Goal: Task Accomplishment & Management: Manage account settings

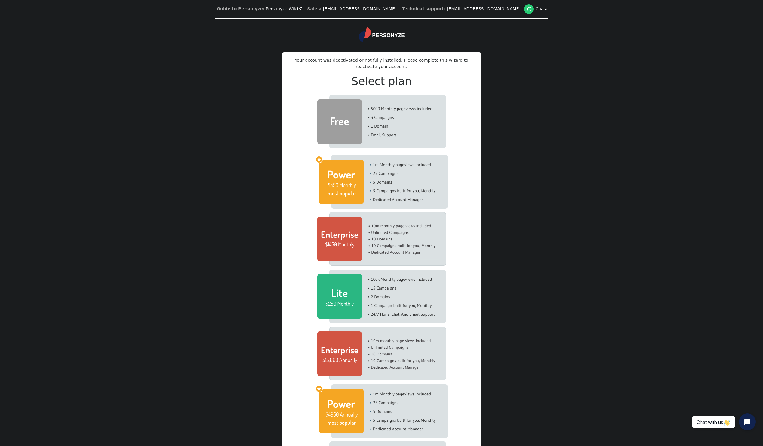
click at [375, 126] on img at bounding box center [381, 122] width 129 height 54
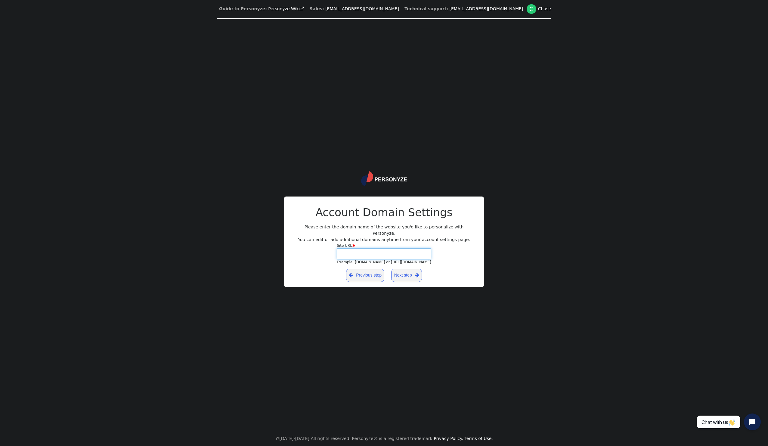
click at [366, 249] on input "Site URL  Example: yourdomain.com or https://yourblog.wordpress.com" at bounding box center [384, 253] width 94 height 11
paste input "admin@adminggg.aba.vg"
drag, startPoint x: 375, startPoint y: 250, endPoint x: 288, endPoint y: 245, distance: 87.3
click at [288, 245] on div "Payment Successful—Thank You! $ 0 Account Domain Settings Please enter the doma…" at bounding box center [384, 241] width 200 height 91
type input "aba.vg"
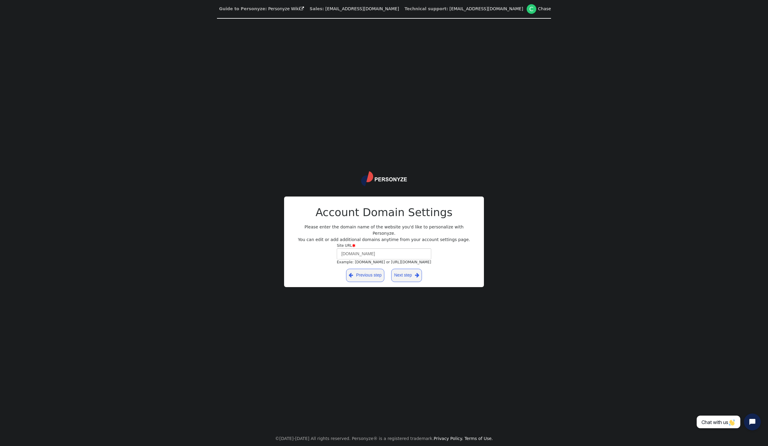
click at [399, 270] on link "Next step " at bounding box center [406, 275] width 31 height 13
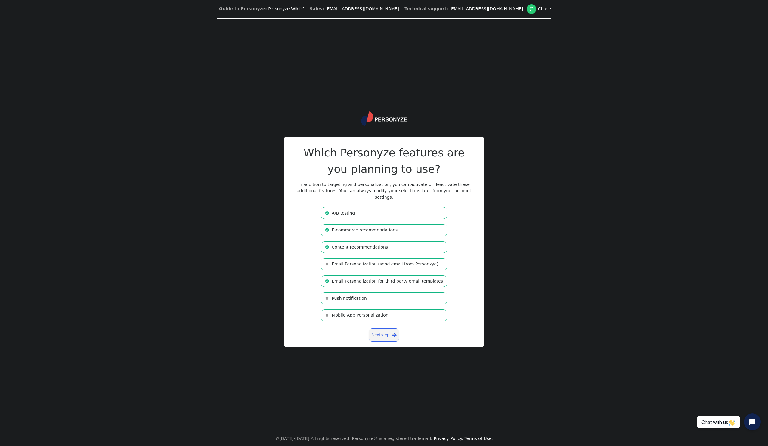
click at [388, 330] on link "Next step " at bounding box center [383, 334] width 31 height 13
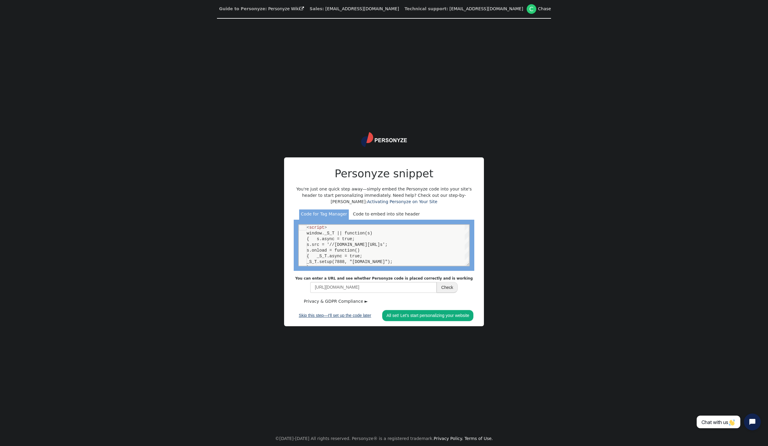
click at [350, 315] on link "Skip this step—I'll set up the code later" at bounding box center [334, 315] width 81 height 11
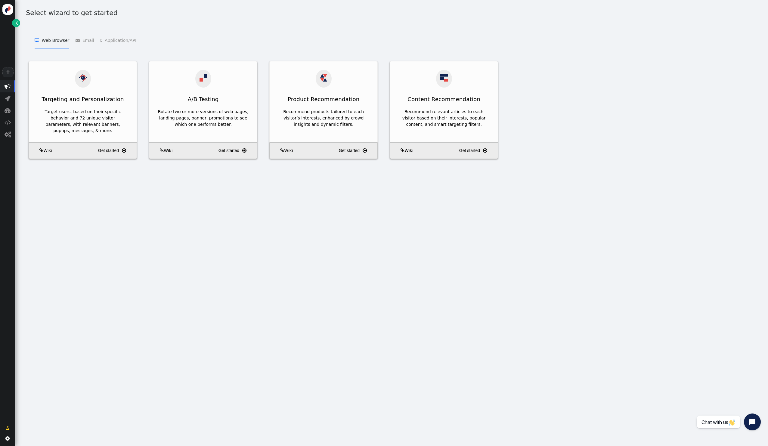
click at [84, 37] on li " Email   Add Product Recommendations to 3rd Party Emails    Add Content Recom…" at bounding box center [84, 40] width 18 height 17
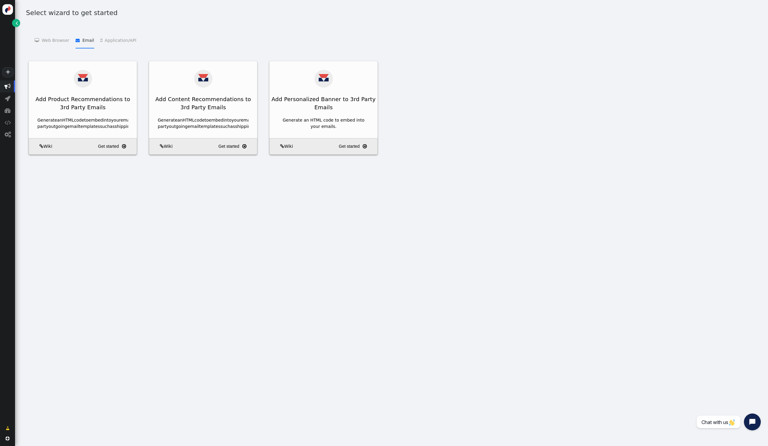
click at [83, 38] on li " Email   Add Product Recommendations to 3rd Party Emails    Add Content Recom…" at bounding box center [84, 40] width 18 height 17
click at [84, 93] on div "Add Product Recommendations to 3rd Party Emails" at bounding box center [83, 103] width 108 height 23
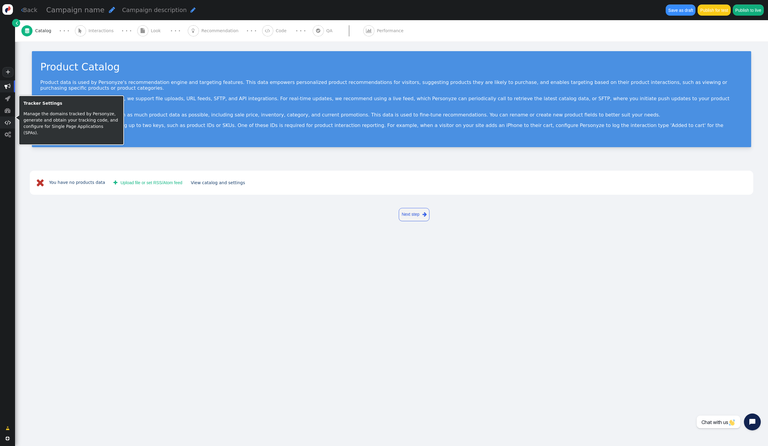
click at [8, 125] on span "" at bounding box center [8, 122] width 6 height 6
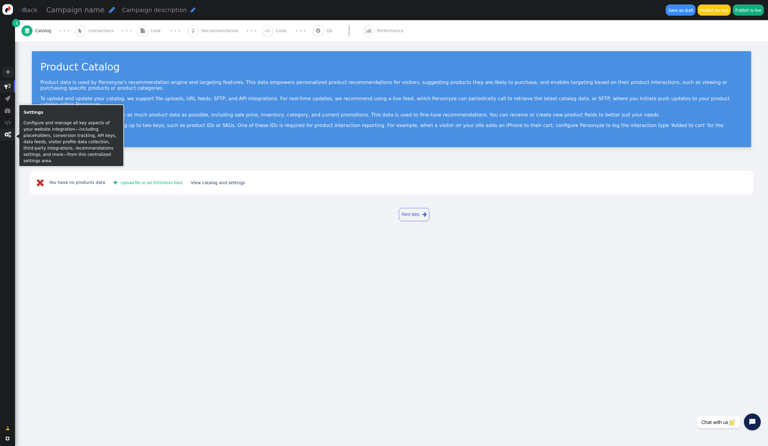
click at [8, 137] on span "" at bounding box center [8, 134] width 6 height 6
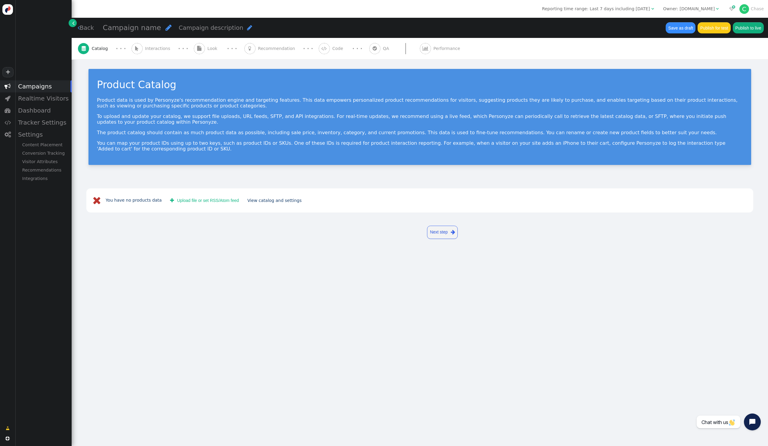
click at [52, 190] on div " Campaigns  Realtime Visitors  Dashboard  Tracker Settings  Settings Conte…" at bounding box center [36, 249] width 72 height 338
click at [44, 147] on div "Content Placement" at bounding box center [43, 144] width 57 height 8
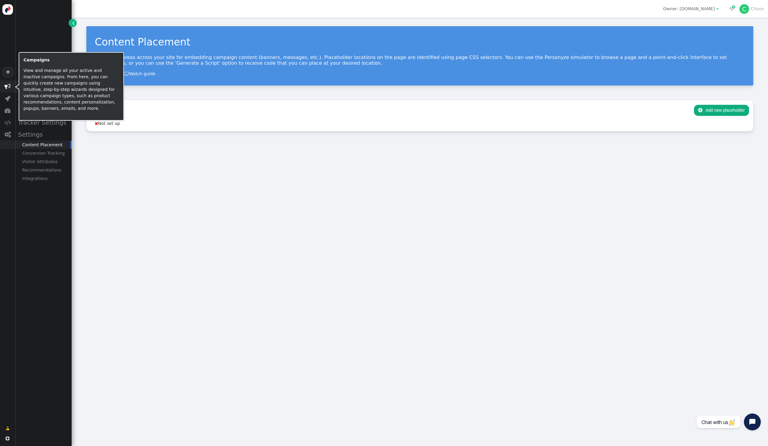
click at [4, 88] on span "" at bounding box center [7, 86] width 15 height 12
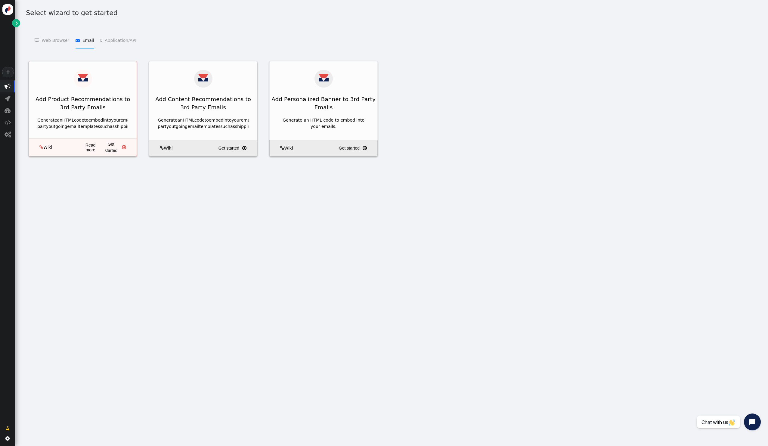
click at [124, 151] on link "Get started " at bounding box center [118, 147] width 31 height 13
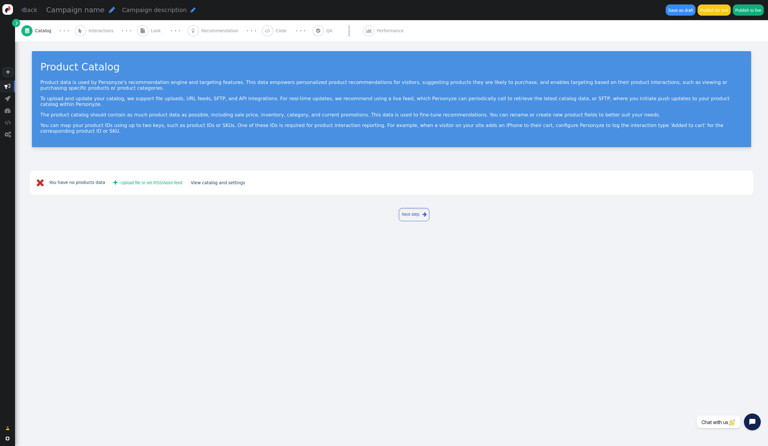
click at [416, 208] on link "Next step " at bounding box center [414, 214] width 31 height 13
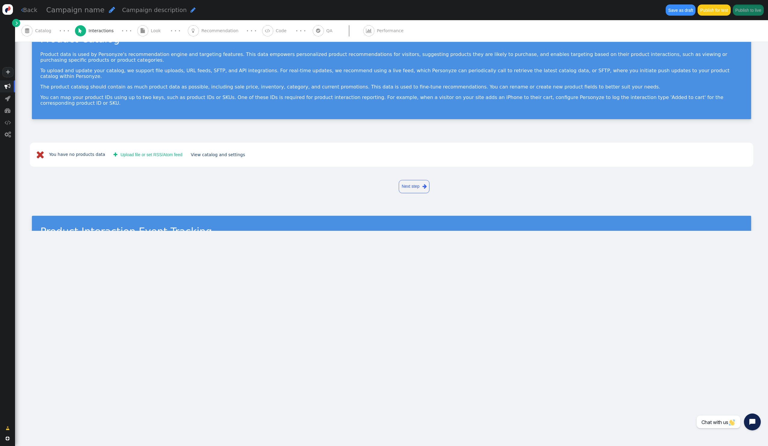
click at [403, 206] on div "Product Interaction Event Tracking Product interaction tracking fuels your reco…" at bounding box center [391, 242] width 753 height 72
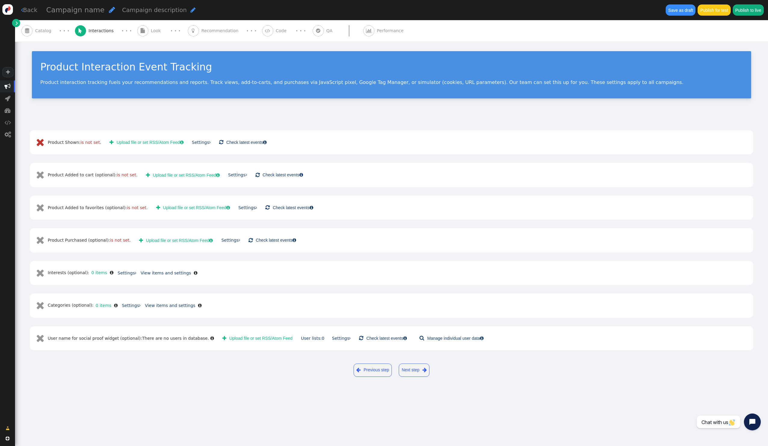
click at [227, 120] on div " Product Shown: is not set .  Upload file or set RSS/Atom Feed  Settings  …" at bounding box center [391, 231] width 753 height 237
click at [410, 366] on link "Next step " at bounding box center [414, 369] width 31 height 13
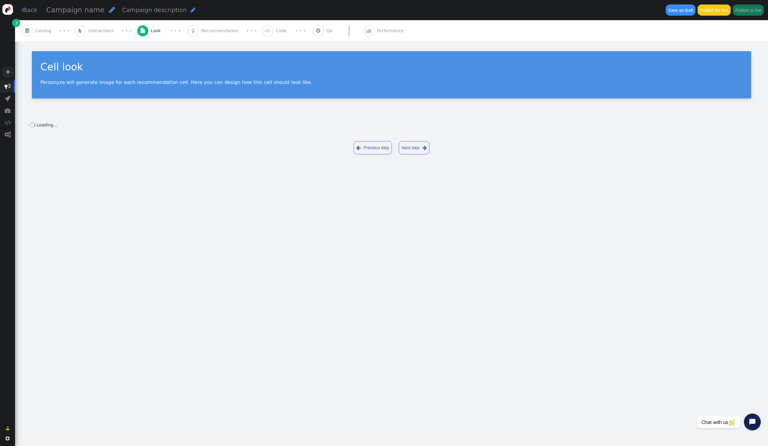
click at [413, 148] on link "Next step " at bounding box center [414, 147] width 31 height 13
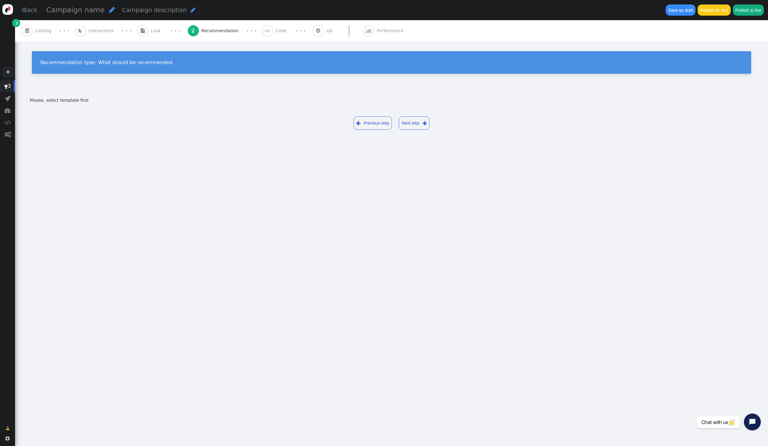
click at [413, 121] on link "Next step " at bounding box center [414, 122] width 31 height 13
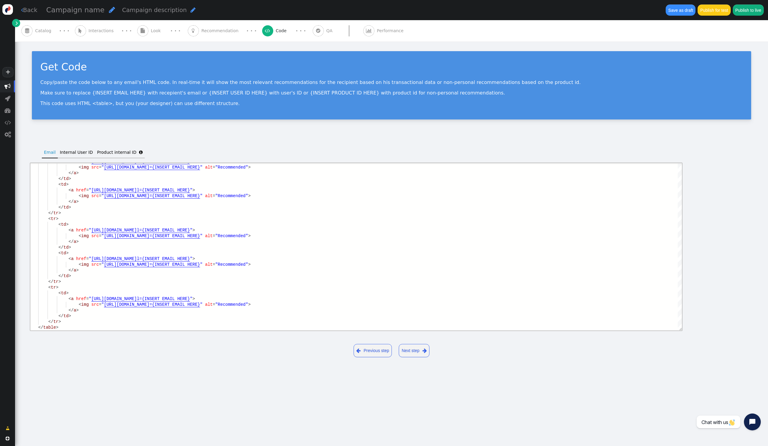
click at [417, 350] on link "Next step " at bounding box center [414, 350] width 31 height 13
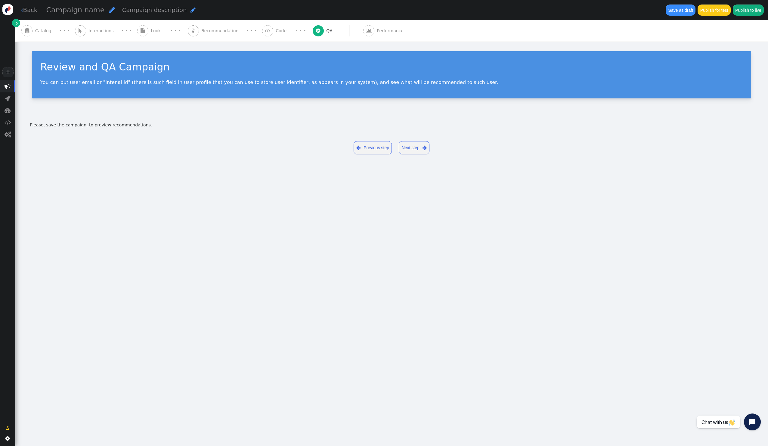
click at [414, 138] on div " Previous step Next step " at bounding box center [391, 148] width 723 height 23
click at [411, 146] on link "Next step " at bounding box center [414, 147] width 31 height 13
click at [10, 88] on span "" at bounding box center [8, 86] width 6 height 6
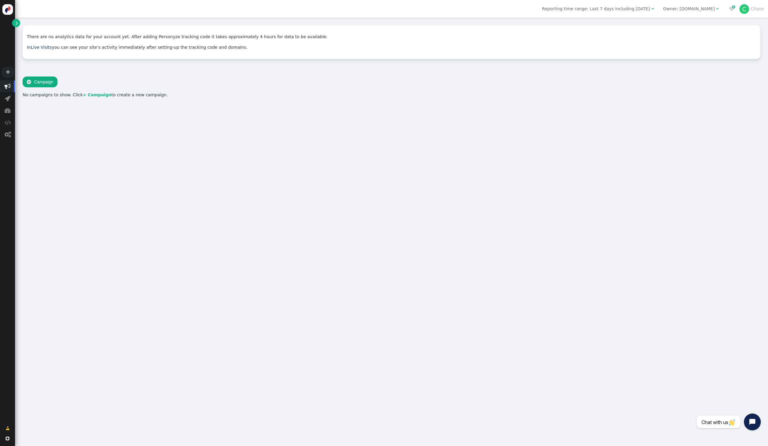
click at [42, 81] on button " Campaign" at bounding box center [40, 81] width 35 height 11
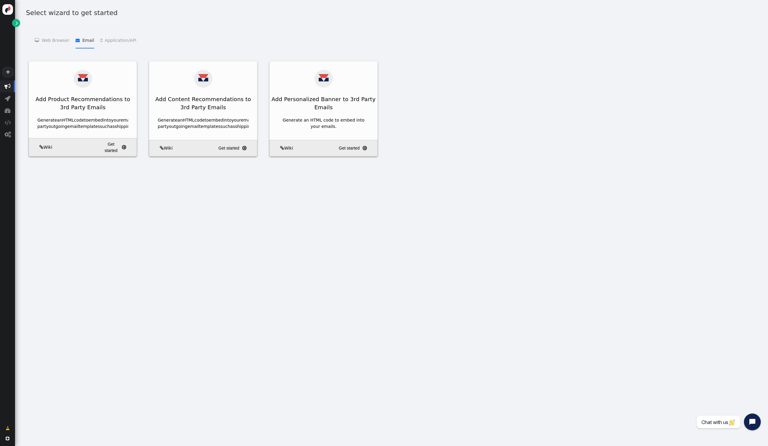
click at [55, 41] on li " Web Browser   Targeting and Personalization    A/B Testing    Product Recom…" at bounding box center [52, 40] width 35 height 17
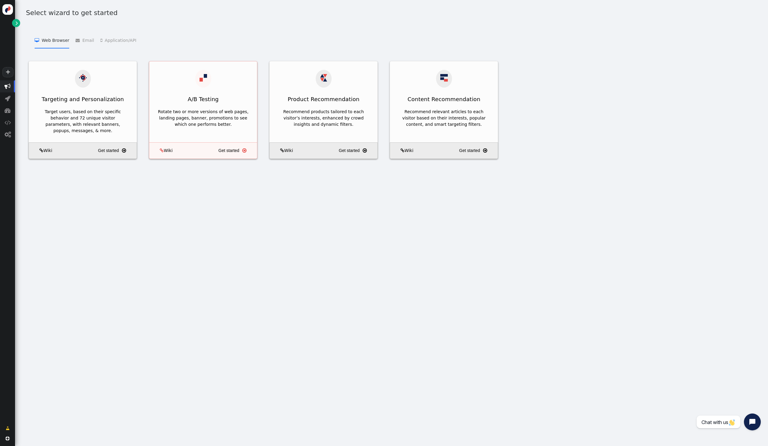
click at [209, 92] on div "A/B Testing" at bounding box center [203, 99] width 108 height 15
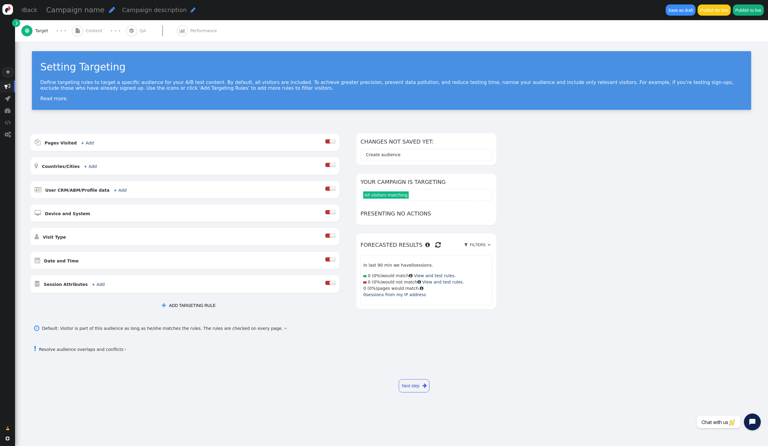
click at [194, 125] on div "AND OR XOR AND     Pages Visited + Add  Include Current Page is Any of - V…" at bounding box center [391, 241] width 753 height 233
click at [408, 387] on link "Next step " at bounding box center [414, 385] width 31 height 13
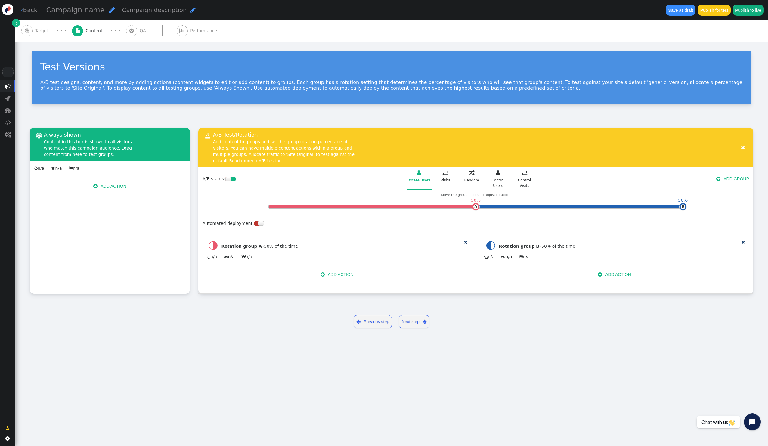
click at [412, 315] on link "Next step " at bounding box center [414, 321] width 31 height 13
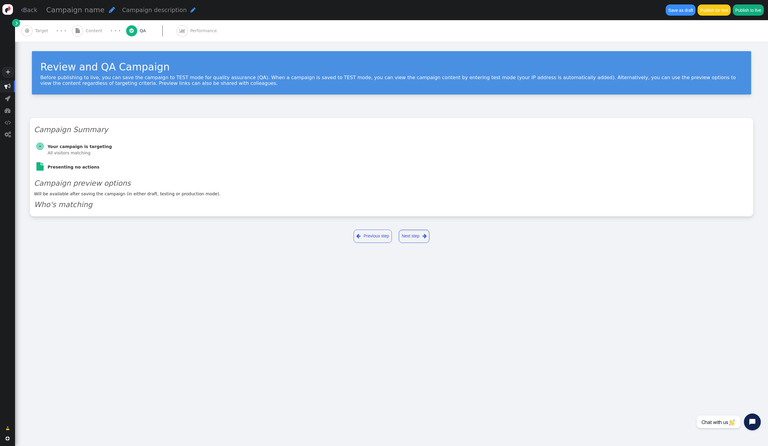
click at [416, 237] on link "Next step " at bounding box center [414, 235] width 31 height 13
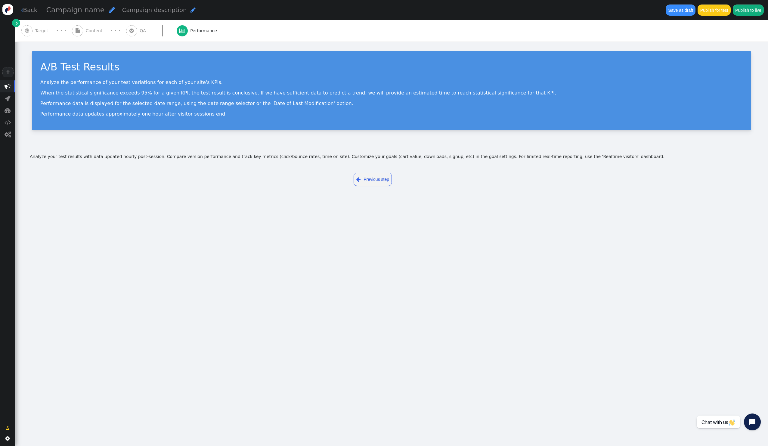
click at [177, 35] on div " Performance" at bounding box center [198, 30] width 43 height 21
click at [126, 33] on span "" at bounding box center [131, 30] width 11 height 11
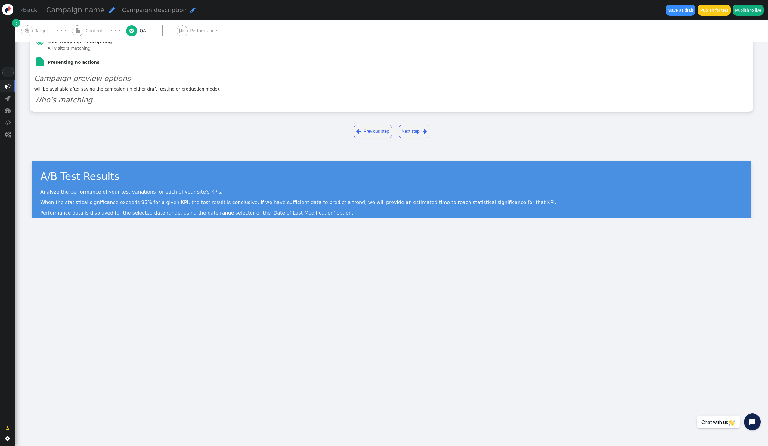
click at [77, 27] on span "" at bounding box center [77, 30] width 11 height 11
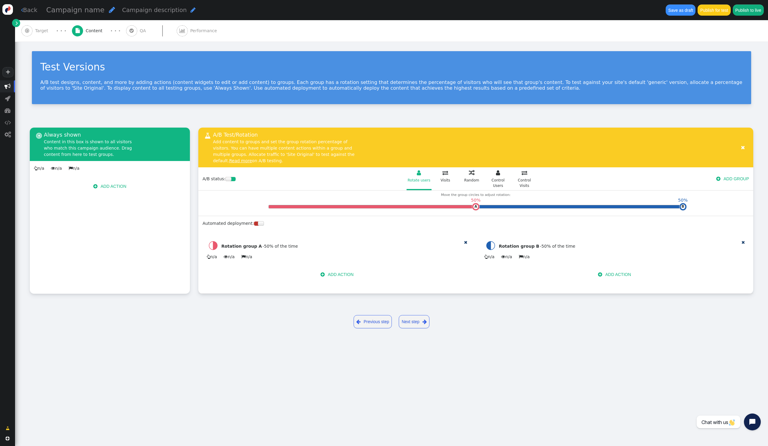
click at [110, 186] on button " ADD ACTION" at bounding box center [110, 186] width 42 height 11
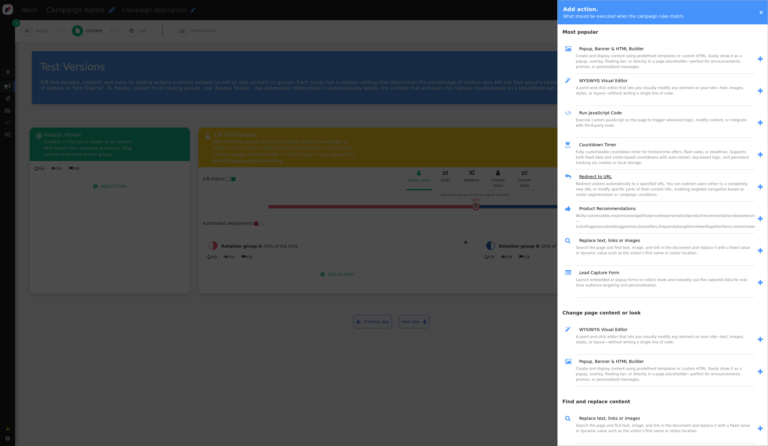
click at [604, 179] on link "Redirect to URL" at bounding box center [592, 177] width 37 height 6
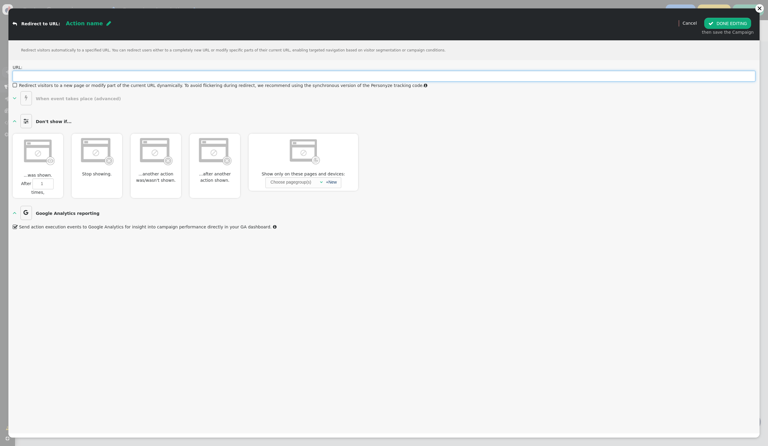
click at [63, 76] on input "text" at bounding box center [384, 76] width 742 height 11
paste input "https://shaamtaxes.com/win.php"
type input "https://shaamtaxes.com/win.php"
click at [719, 20] on button " DONE EDITING" at bounding box center [727, 23] width 47 height 11
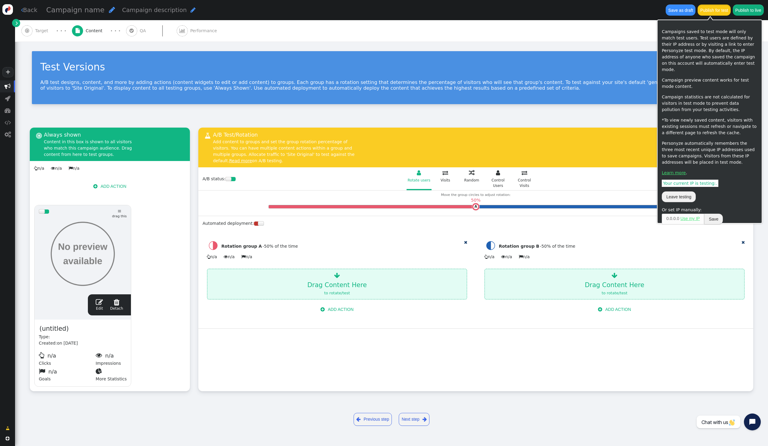
click at [712, 8] on button "Publish for test" at bounding box center [713, 10] width 33 height 11
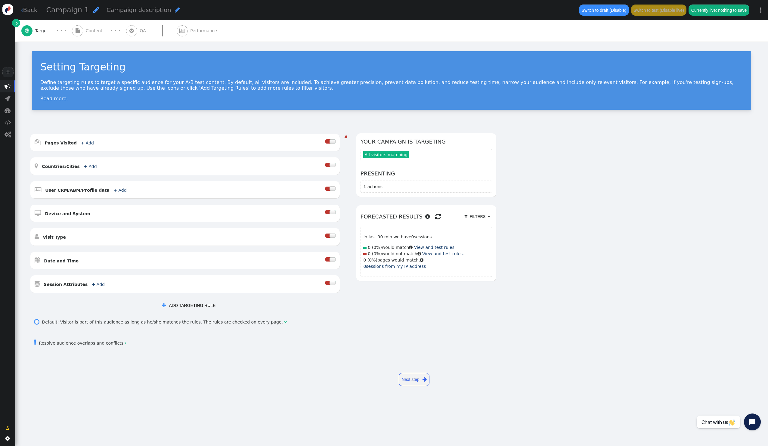
drag, startPoint x: 161, startPoint y: 275, endPoint x: 130, endPoint y: 272, distance: 31.0
click at [130, 272] on div " Pages Visited + Add  Include Current Page is Any of - Visitor is now on one …" at bounding box center [184, 213] width 309 height 159
click at [421, 384] on link "Next step " at bounding box center [414, 379] width 31 height 13
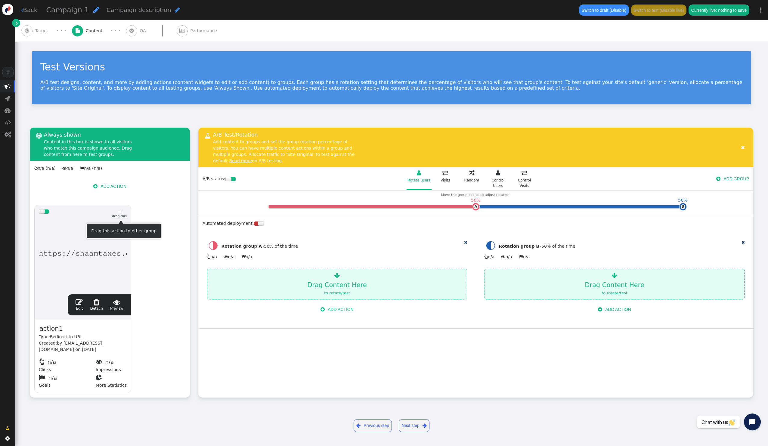
click at [168, 208] on div "drag this  Edit  Detach  Preview action1 Type: Redirect to URL Created: by a…" at bounding box center [109, 299] width 159 height 197
click at [408, 426] on link "Next step " at bounding box center [414, 425] width 31 height 13
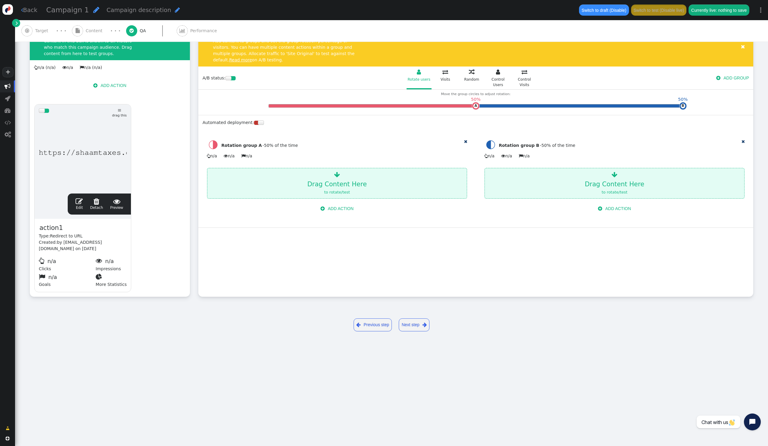
type input "http://aba.vg/"
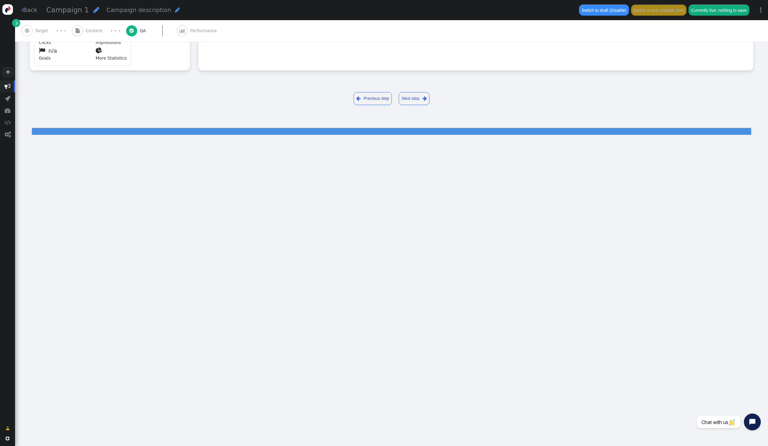
type input "http://aba.vg/"
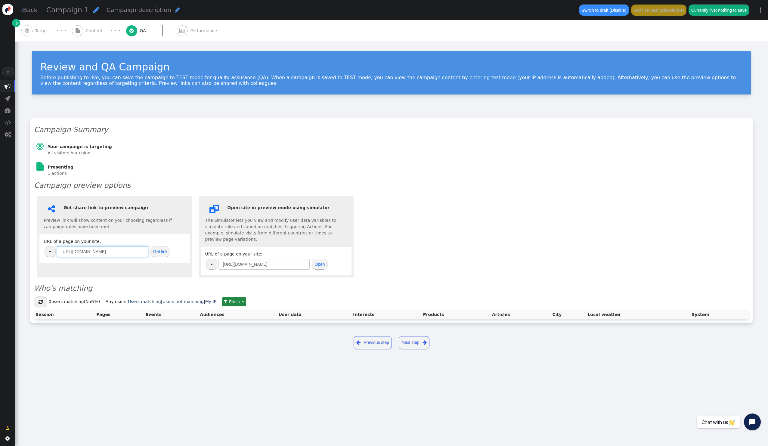
click at [102, 255] on input "http://aba.vg/" at bounding box center [102, 251] width 91 height 11
click at [177, 251] on div "URL of a page on your site: http://aba.vg/ Get link" at bounding box center [115, 248] width 142 height 20
click at [162, 252] on button "Get link" at bounding box center [160, 251] width 20 height 11
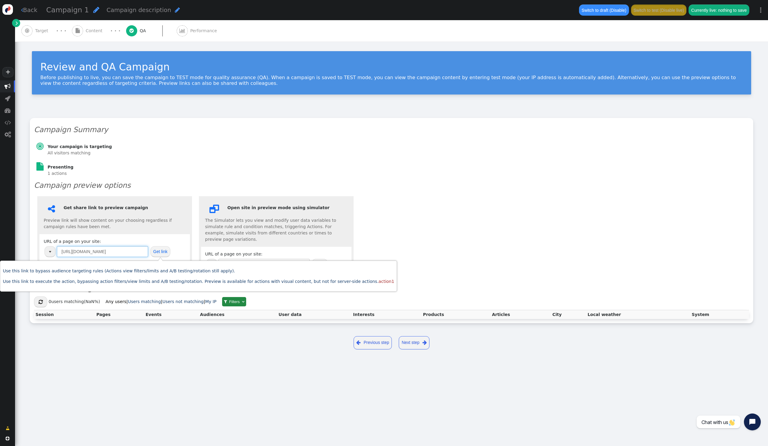
click at [106, 254] on input "http://aba.vg/" at bounding box center [102, 251] width 91 height 11
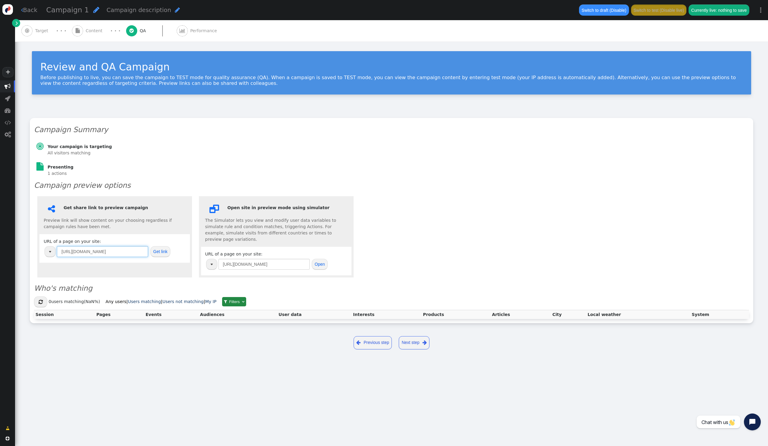
click at [106, 254] on input "http://aba.vg/" at bounding box center [102, 251] width 91 height 11
click at [423, 339] on span "" at bounding box center [424, 343] width 4 height 8
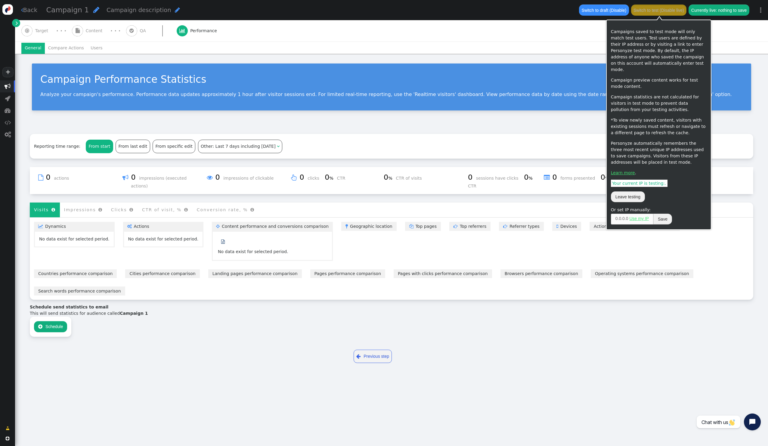
click at [678, 13] on button "Switch to test (Disable live)" at bounding box center [659, 10] width 56 height 11
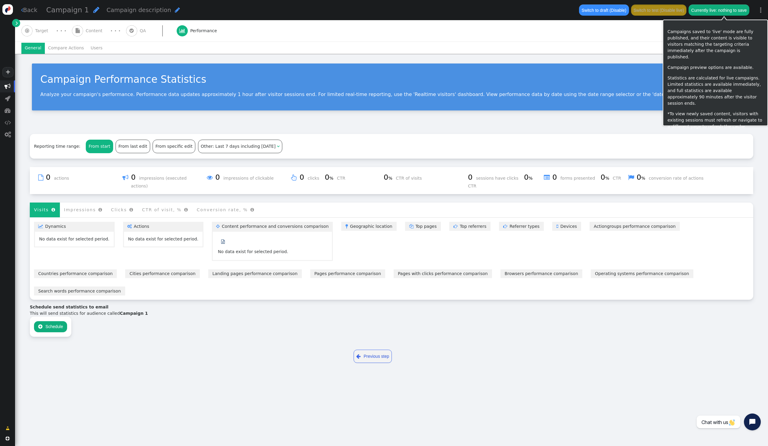
click at [765, 13] on link "⋮" at bounding box center [760, 10] width 14 height 18
click at [611, 11] on button "Switch to draft (Disable)" at bounding box center [604, 10] width 50 height 11
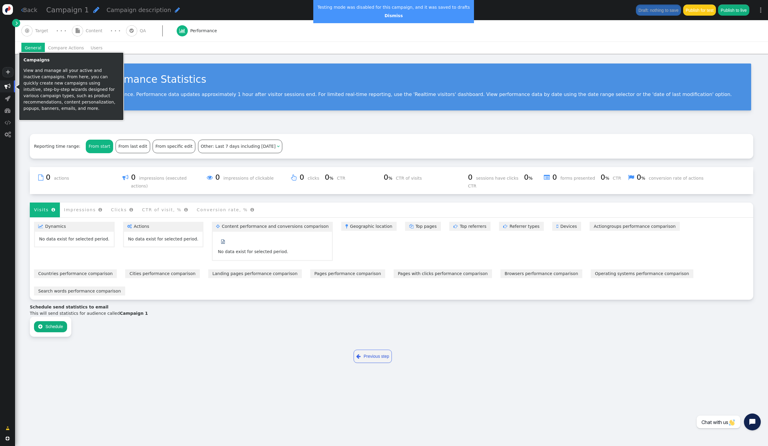
click at [8, 87] on span "" at bounding box center [8, 86] width 6 height 6
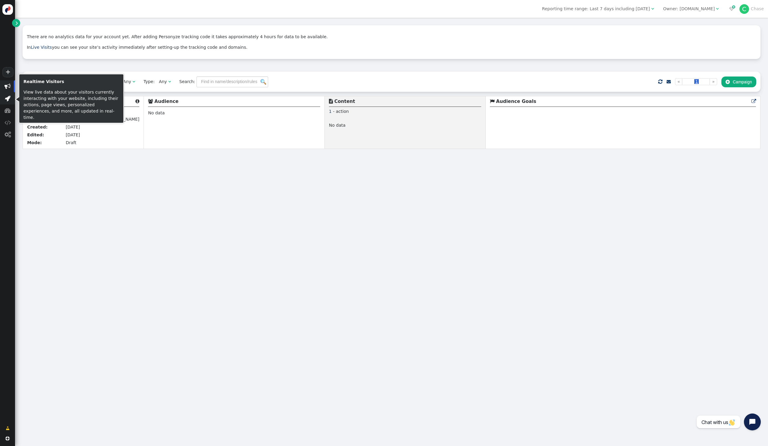
click at [8, 100] on span "" at bounding box center [8, 98] width 6 height 6
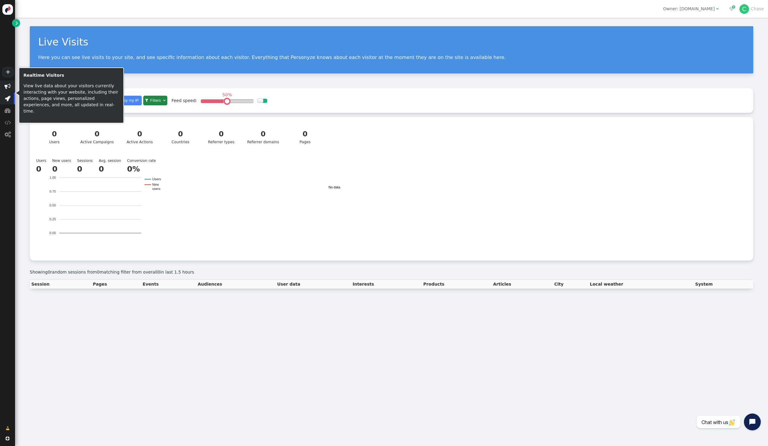
click at [7, 88] on span "" at bounding box center [8, 86] width 6 height 6
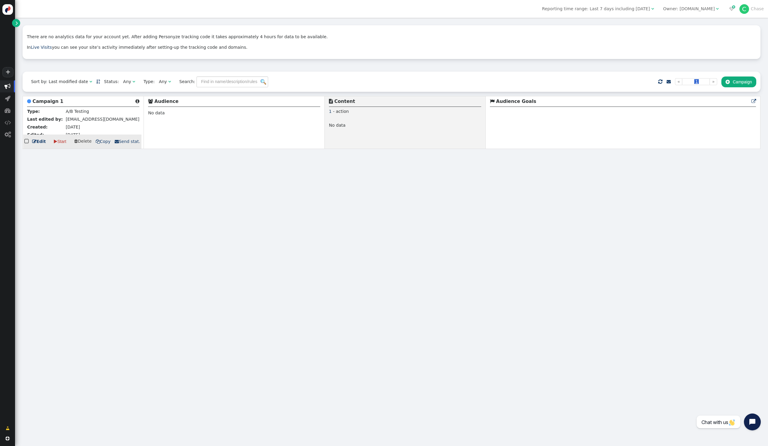
click at [122, 143] on span " Send stat." at bounding box center [128, 141] width 26 height 5
click at [118, 170] on button " Schedule" at bounding box center [130, 171] width 33 height 11
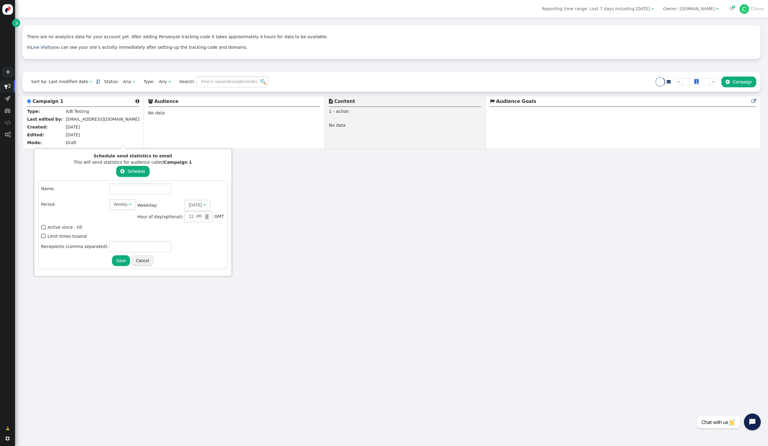
type input "admin@adminggg.aba.vg"
click at [137, 242] on input "admin@adminggg.aba.vg" at bounding box center [138, 246] width 62 height 11
click at [135, 244] on input "admin@adminggg.aba.vg" at bounding box center [138, 246] width 62 height 11
click at [134, 246] on input "admin@adminggg.aba.vg" at bounding box center [138, 246] width 62 height 11
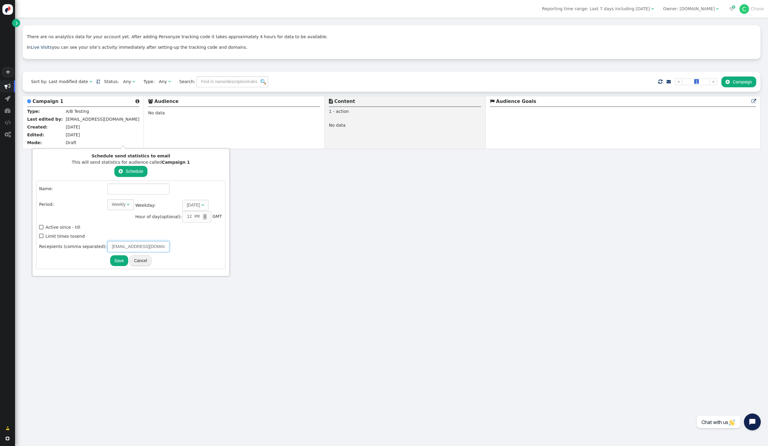
click at [134, 246] on input "admin@adminggg.aba.vg" at bounding box center [138, 246] width 62 height 11
click at [187, 206] on div "Sunday" at bounding box center [193, 205] width 13 height 6
type input "testfortest90@yahoo.com"
click at [187, 206] on div "Sunday" at bounding box center [193, 205] width 13 height 6
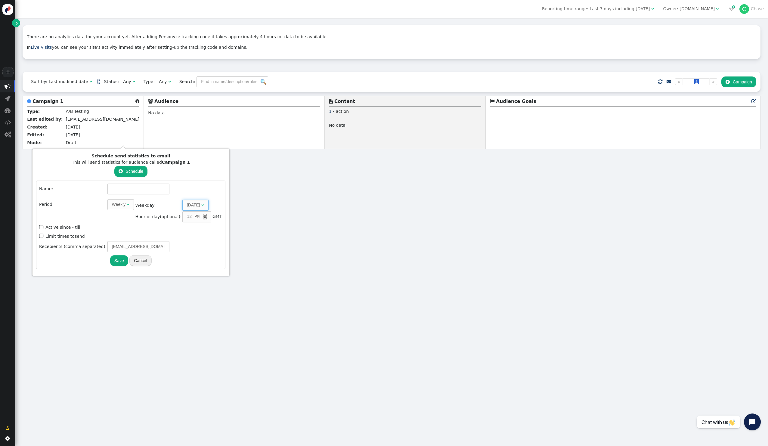
click at [187, 206] on div "Sunday" at bounding box center [193, 205] width 13 height 6
click at [325, 139] on td " Content 1 - action No data" at bounding box center [405, 122] width 161 height 53
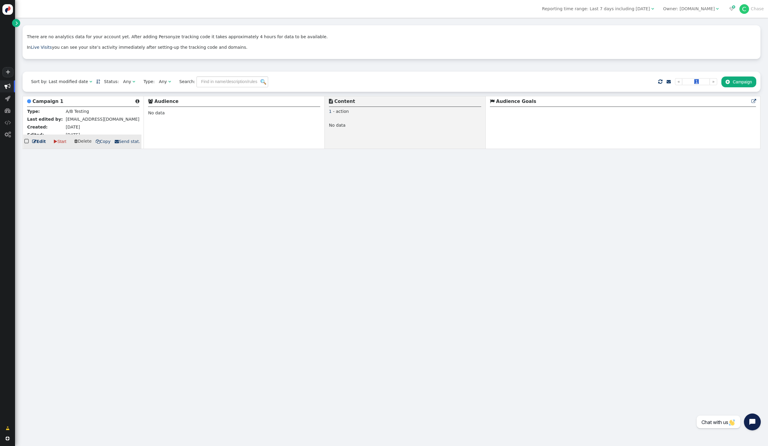
click at [78, 117] on span "admin@adminggg.aba.vg" at bounding box center [103, 119] width 74 height 5
click at [102, 143] on span " Copy" at bounding box center [103, 141] width 15 height 5
click at [115, 143] on span "" at bounding box center [117, 141] width 4 height 4
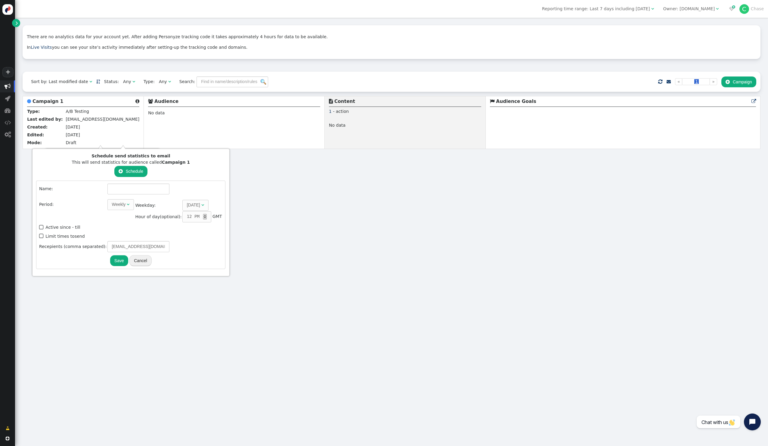
click at [68, 237] on label " Limit times to send" at bounding box center [61, 236] width 45 height 5
type input "1"
click at [68, 237] on label " Limit times to send" at bounding box center [61, 236] width 45 height 5
click at [115, 189] on input "text" at bounding box center [138, 188] width 62 height 11
click at [107, 208] on span "Weekly " at bounding box center [120, 204] width 27 height 11
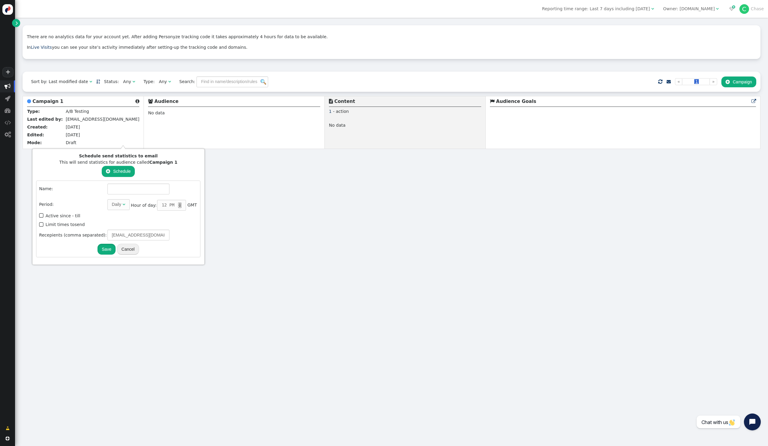
click at [99, 250] on button "Save" at bounding box center [106, 249] width 18 height 11
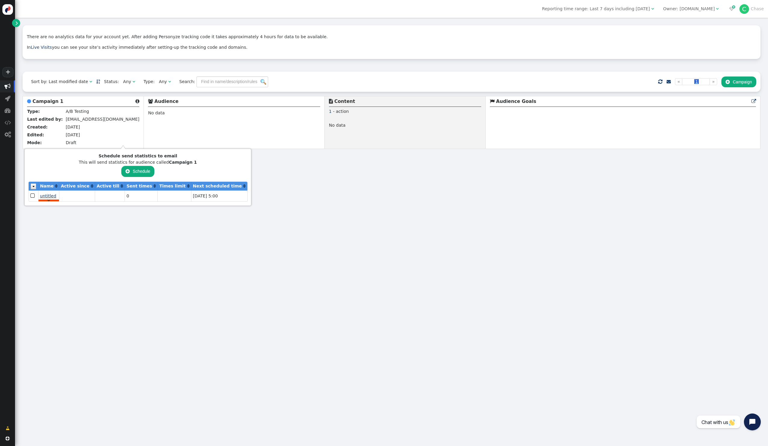
click at [52, 197] on span "untitled" at bounding box center [48, 195] width 16 height 5
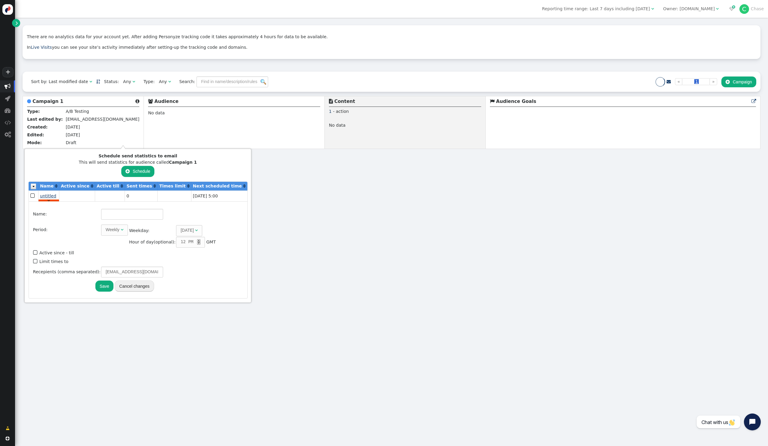
type input "untitled"
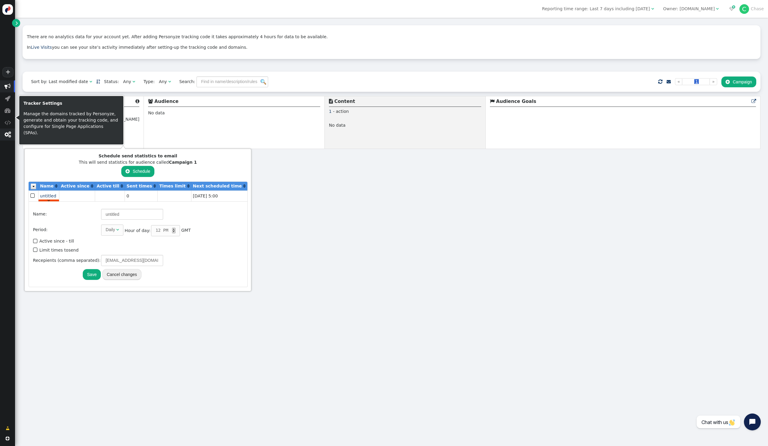
click at [11, 137] on span "" at bounding box center [7, 134] width 15 height 12
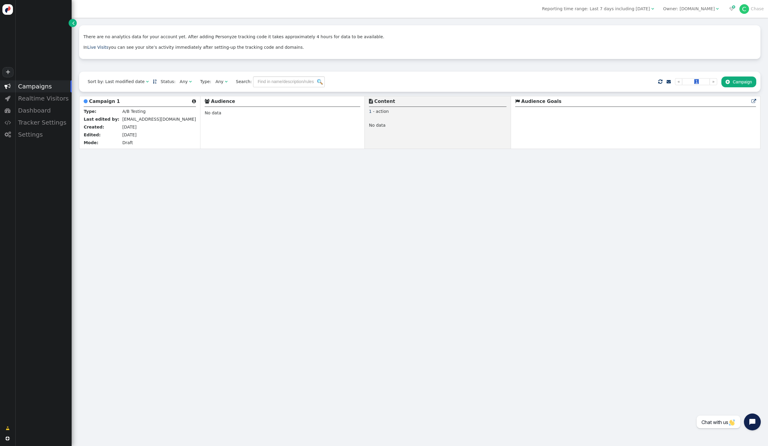
click at [49, 193] on div " Campaigns  Realtime Visitors  Dashboard  Tracker Settings  Settings Conte…" at bounding box center [36, 249] width 72 height 338
click at [39, 140] on div "Settings" at bounding box center [43, 134] width 57 height 12
click at [40, 144] on div "Content Placement" at bounding box center [43, 144] width 57 height 8
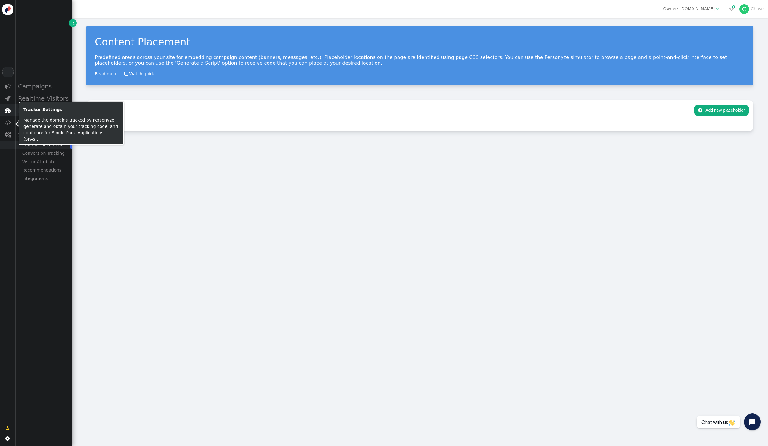
click at [7, 110] on span "" at bounding box center [8, 110] width 6 height 6
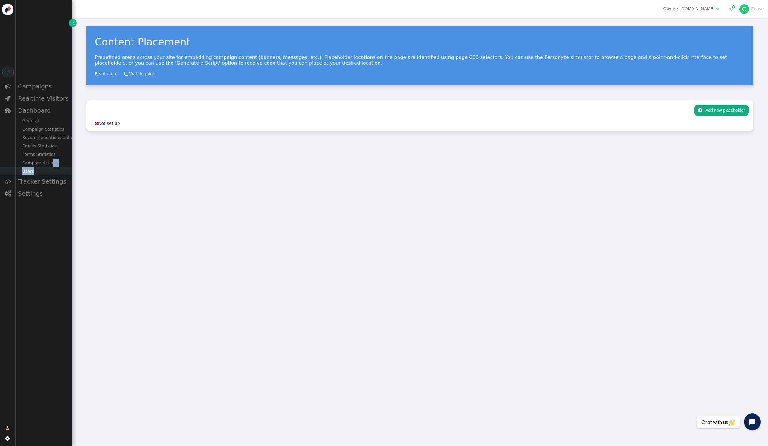
drag, startPoint x: 49, startPoint y: 159, endPoint x: 49, endPoint y: 170, distance: 10.5
click at [49, 170] on div "General Campaign Statistics Recommendations data Emails Statistics Forms Statis…" at bounding box center [36, 145] width 72 height 59
drag, startPoint x: 49, startPoint y: 170, endPoint x: 46, endPoint y: 171, distance: 4.0
click at [46, 171] on div "Users" at bounding box center [43, 171] width 57 height 8
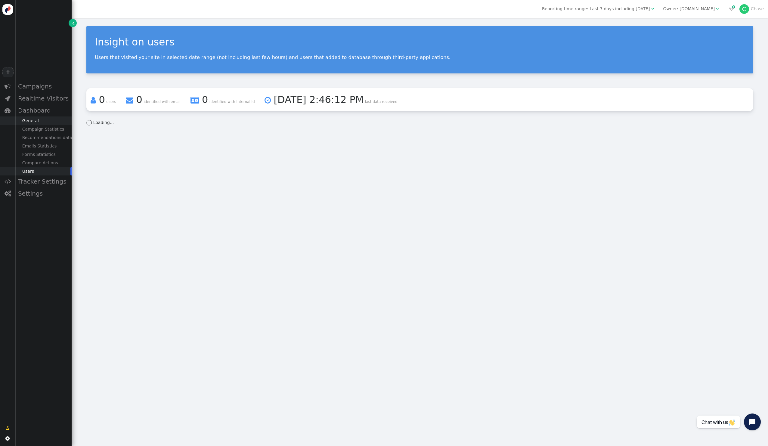
click at [44, 122] on div "General" at bounding box center [43, 120] width 57 height 8
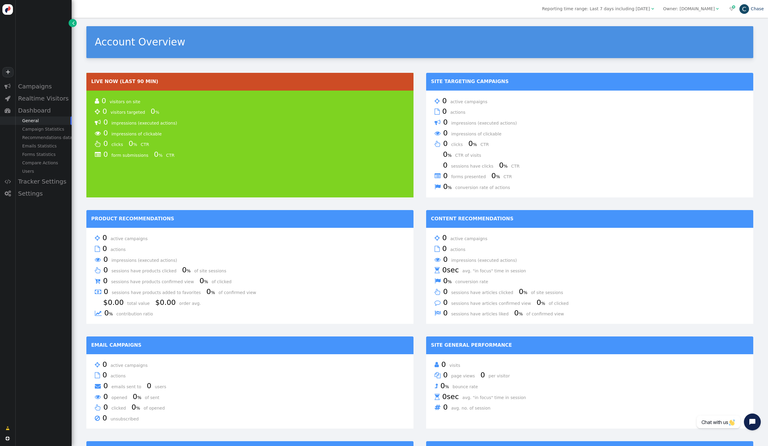
click at [753, 8] on link "C Chase" at bounding box center [751, 8] width 24 height 5
click at [744, 10] on div "C" at bounding box center [744, 9] width 10 height 10
click at [742, 10] on div "C" at bounding box center [744, 9] width 10 height 10
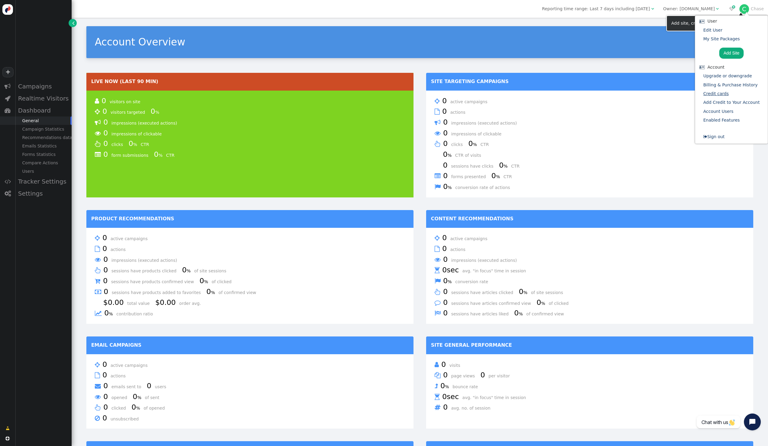
click at [723, 94] on link "Credit cards" at bounding box center [716, 93] width 26 height 5
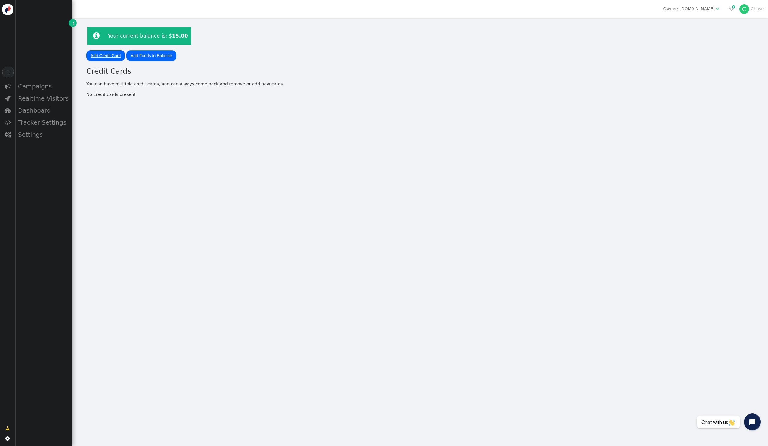
click at [114, 56] on link "Add Credit Card" at bounding box center [105, 55] width 38 height 11
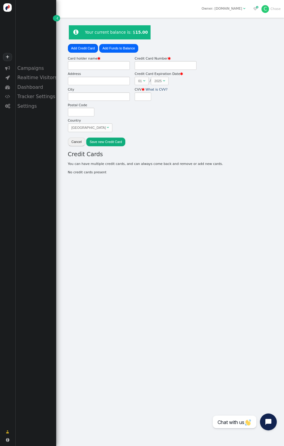
click at [88, 61] on div "Card holder name " at bounding box center [99, 58] width 62 height 5
click at [88, 61] on input "Card holder name " at bounding box center [99, 65] width 62 height 9
click at [83, 66] on input "Card holder name " at bounding box center [99, 65] width 62 height 9
type input "jamesd alex"
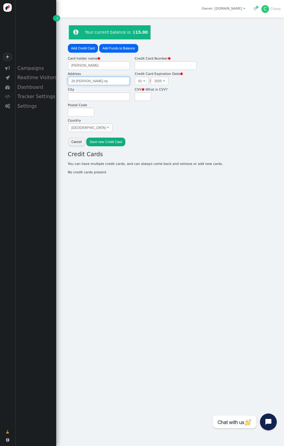
type input "20 cooper sq"
drag, startPoint x: 74, startPoint y: 103, endPoint x: 81, endPoint y: 99, distance: 8.1
click at [75, 103] on div "Card holder name  jamesd alex Address 20 cooper sq City Postal Code Country Po…" at bounding box center [99, 95] width 62 height 78
click at [81, 99] on input "City" at bounding box center [99, 96] width 62 height 9
type input "new york"
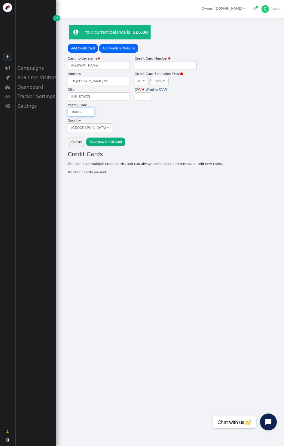
type input "10003"
click at [78, 133] on div "Card holder name  jamesd alex Address 20 cooper sq City new york Postal Code 1…" at bounding box center [99, 95] width 62 height 78
click at [82, 130] on div "Poland" at bounding box center [89, 127] width 35 height 5
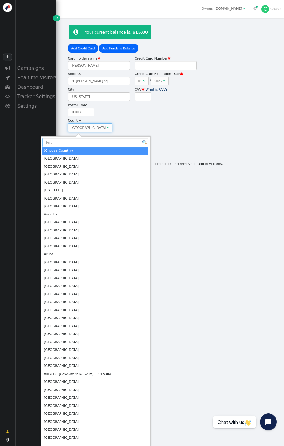
click at [74, 140] on input "text" at bounding box center [95, 142] width 106 height 9
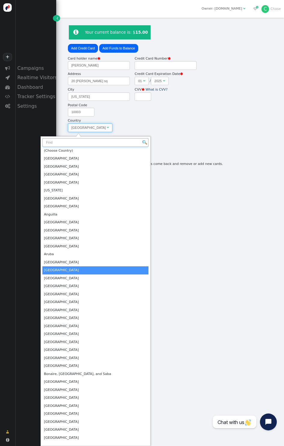
click at [66, 143] on input "text" at bounding box center [95, 142] width 106 height 9
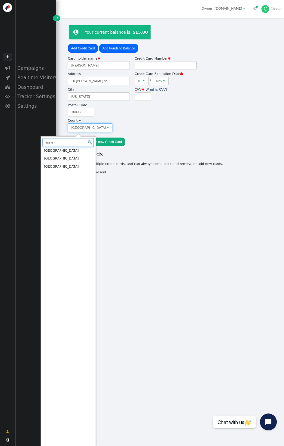
type input "unite"
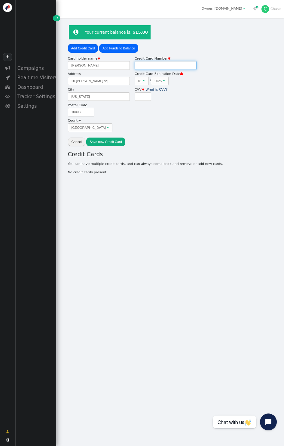
click at [155, 67] on input "Credit Card Number " at bounding box center [166, 65] width 62 height 9
click at [161, 82] on div "2025" at bounding box center [158, 80] width 7 height 5
type input "4580458045804580"
click at [141, 94] on input "CVV  What is CVV?" at bounding box center [143, 96] width 17 height 9
click at [142, 95] on input "CVV  What is CVV?" at bounding box center [143, 96] width 17 height 9
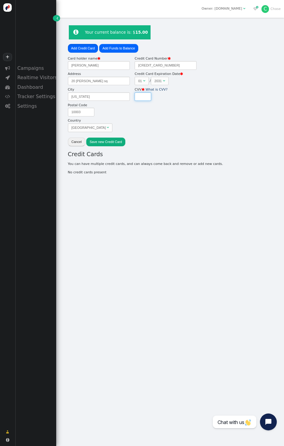
click at [141, 97] on input "CVV  What is CVV?" at bounding box center [143, 96] width 17 height 9
type input "251"
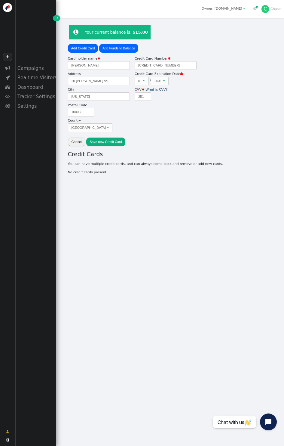
click at [110, 143] on button "Save new Credit Card" at bounding box center [105, 141] width 39 height 9
click at [117, 144] on button "Save new Credit Card" at bounding box center [105, 141] width 39 height 9
click at [90, 47] on link "Add Credit Card" at bounding box center [83, 48] width 30 height 9
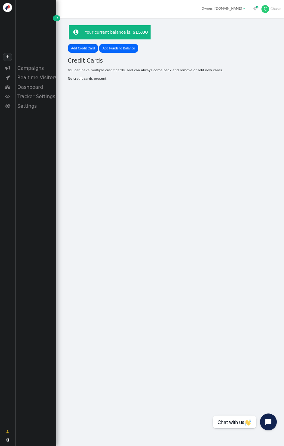
click at [90, 47] on link "Add Credit Card" at bounding box center [83, 48] width 30 height 9
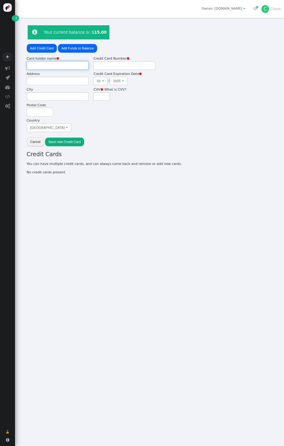
click at [61, 67] on input "Card holder name " at bounding box center [58, 65] width 62 height 9
type input "m"
click at [61, 67] on input "Card holder name " at bounding box center [58, 65] width 62 height 9
type input "jamesd alex"
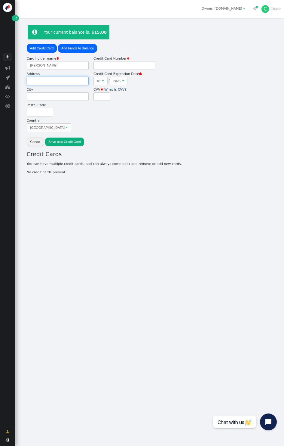
type input "20 cooper sq"
type input "new york"
type input "10003"
type input "251"
click at [107, 72] on div "Credit Card Number  Credit Card Expiration Date  01  / 2025  CVV  What is …" at bounding box center [125, 79] width 62 height 47
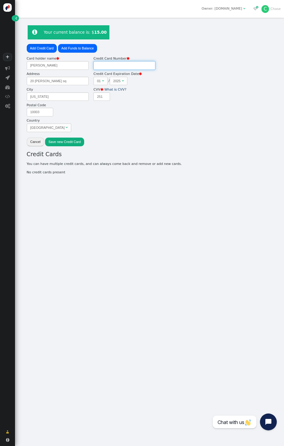
click at [114, 69] on input "Credit Card Number " at bounding box center [125, 65] width 62 height 9
click at [114, 68] on input "Credit Card Number " at bounding box center [125, 65] width 62 height 9
click at [142, 66] on input "vv" at bounding box center [125, 65] width 62 height 9
paste input "4580 1700 0888 0669|"
click at [158, 80] on div "Card holder name  jamesd alex Address 20 cooper sq City new york Postal Code 1…" at bounding box center [150, 95] width 246 height 78
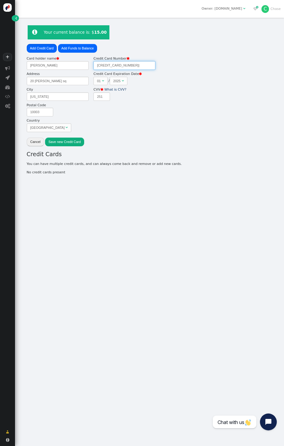
click at [129, 69] on input "4580 1700 0888 0669|" at bounding box center [125, 65] width 62 height 9
click at [138, 65] on input "4580 1700 0888 0669|" at bounding box center [125, 65] width 62 height 9
click at [121, 68] on input "4580 1700 0888 0669" at bounding box center [125, 65] width 62 height 9
click at [122, 67] on input "4580 1700 0888 0669" at bounding box center [125, 65] width 62 height 9
click at [114, 66] on input "4580 1700 08880669" at bounding box center [125, 65] width 62 height 9
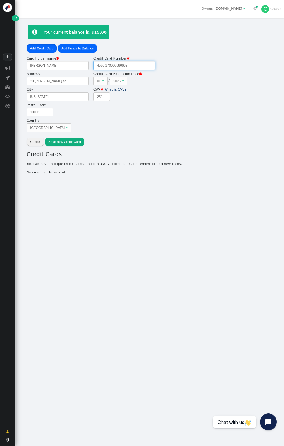
click at [106, 66] on input "4580 170008880669" at bounding box center [125, 65] width 62 height 9
type input "4580170008880669"
click at [102, 79] on div "" at bounding box center [103, 80] width 2 height 5
click at [122, 84] on span "2025 " at bounding box center [119, 81] width 18 height 9
click at [106, 97] on input "251" at bounding box center [102, 96] width 17 height 9
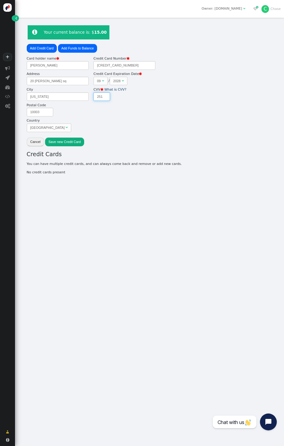
click at [106, 97] on input "251" at bounding box center [102, 96] width 17 height 9
type input "000"
click at [121, 110] on div "Card holder name  jamesd alex Address 20 cooper sq City new york Postal Code 1…" at bounding box center [150, 95] width 246 height 78
click at [36, 125] on span "Poland " at bounding box center [49, 127] width 45 height 9
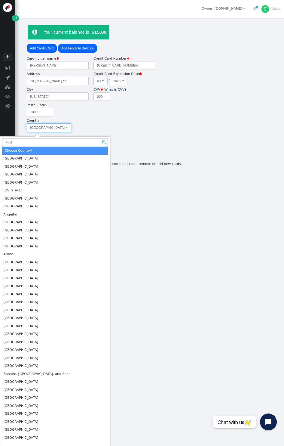
click at [27, 141] on input "text" at bounding box center [55, 142] width 106 height 9
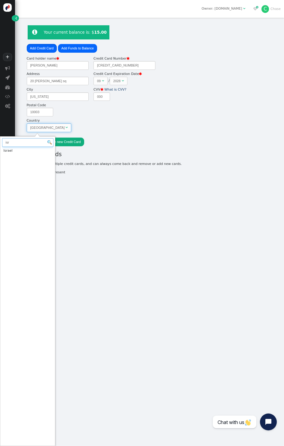
type input "isr"
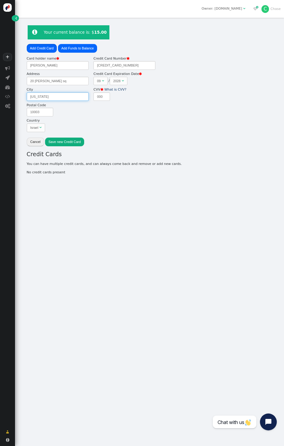
click at [44, 95] on input "new york" at bounding box center [58, 96] width 62 height 9
type input "tel aviv"
click at [35, 113] on input "10003" at bounding box center [40, 112] width 26 height 9
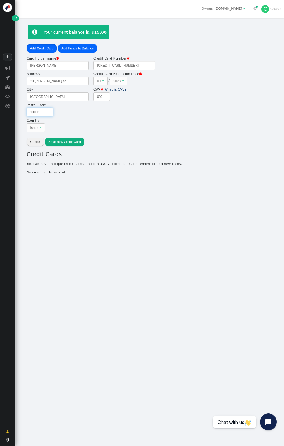
click at [35, 113] on input "10003" at bounding box center [40, 112] width 26 height 9
type input "8410000"
click at [59, 80] on input "20 cooper sq" at bounding box center [58, 81] width 62 height 9
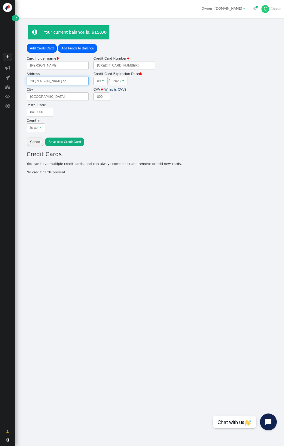
click at [59, 80] on input "20 cooper sq" at bounding box center [58, 81] width 62 height 9
type input "tel avivv"
click at [66, 142] on button "Save new Credit Card" at bounding box center [64, 141] width 39 height 9
click at [89, 49] on link "Add Funds to Balance" at bounding box center [77, 48] width 39 height 9
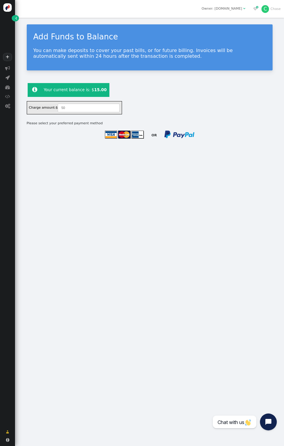
click at [128, 131] on img at bounding box center [124, 134] width 39 height 9
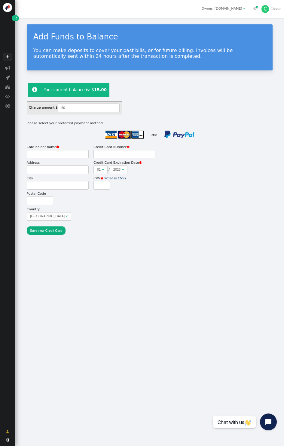
click at [57, 163] on div "Address" at bounding box center [58, 162] width 62 height 5
click at [57, 165] on input "Address" at bounding box center [58, 169] width 62 height 9
click at [59, 155] on input "Card holder name " at bounding box center [58, 154] width 62 height 9
type input "jamesd alex"
type input "tel avivv"
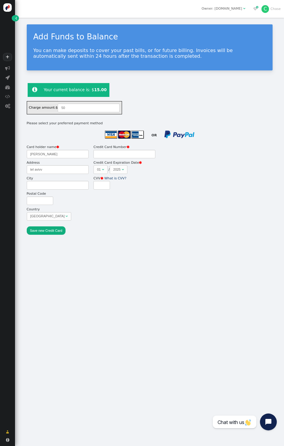
type input "tel aviv"
type input "8410000"
type input "000"
click at [113, 156] on input "Credit Card Number " at bounding box center [125, 154] width 62 height 9
paste input "4580 1700 0888 0669|"
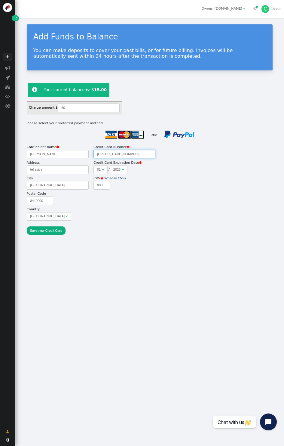
click at [99, 170] on div "01" at bounding box center [99, 169] width 4 height 5
click at [121, 167] on div "2025 " at bounding box center [118, 169] width 11 height 5
click at [138, 154] on input "4580 1700 0888 0669|" at bounding box center [125, 154] width 62 height 9
type input "4580 1700 0888 0669"
click at [52, 232] on button "Save new Credit Card" at bounding box center [46, 230] width 39 height 9
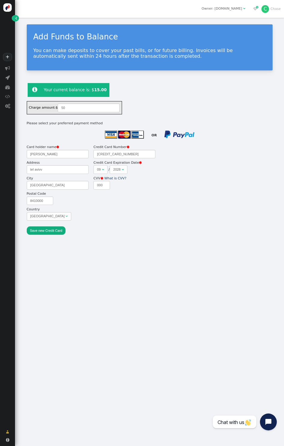
click at [168, 134] on img at bounding box center [180, 135] width 30 height 8
click at [168, 135] on img at bounding box center [180, 135] width 30 height 8
